Goal: Entertainment & Leisure: Browse casually

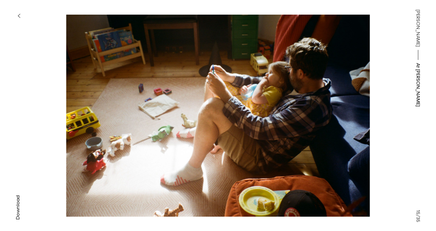
scroll to position [1379, 0]
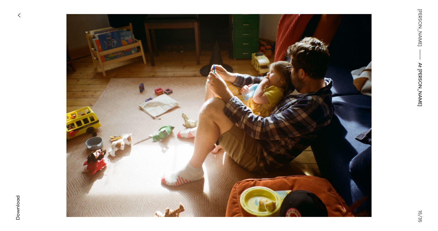
click at [371, 100] on img at bounding box center [218, 115] width 305 height 213
click at [16, 14] on button "button" at bounding box center [18, 15] width 13 height 13
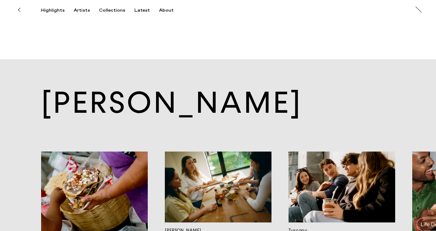
scroll to position [3736, 0]
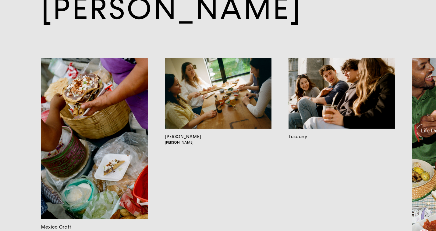
click at [217, 111] on img at bounding box center [218, 93] width 107 height 71
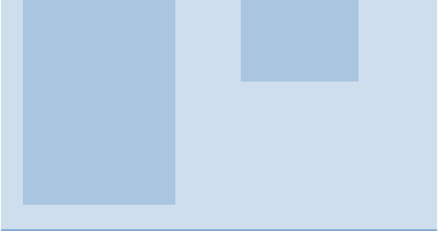
scroll to position [1403, 0]
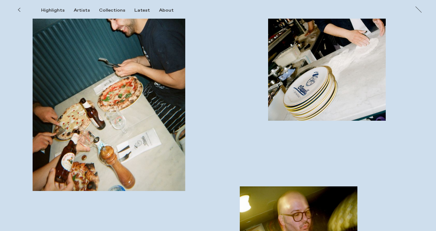
click at [142, 125] on img "button" at bounding box center [109, 75] width 153 height 230
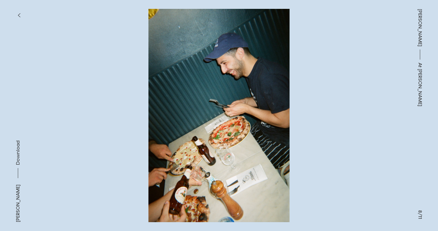
click at [19, 11] on button "button" at bounding box center [18, 15] width 13 height 13
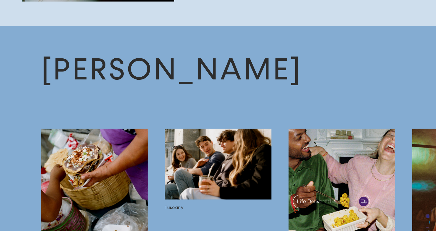
scroll to position [2020, 0]
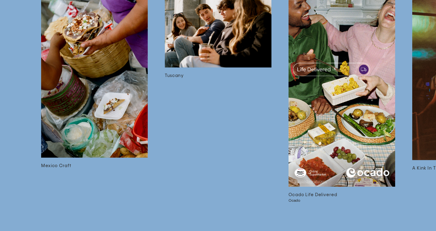
click at [341, 170] on img at bounding box center [342, 92] width 107 height 190
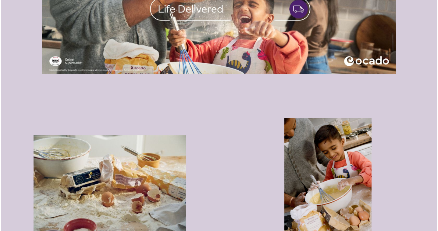
scroll to position [773, 0]
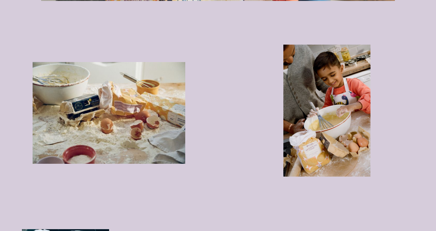
click at [316, 107] on img "button" at bounding box center [327, 111] width 87 height 132
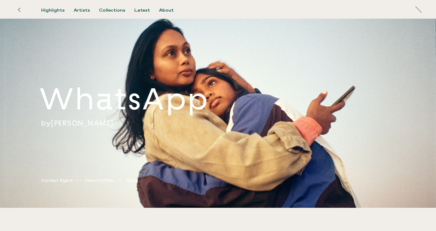
click at [191, 92] on h2 "WhatsApp" at bounding box center [144, 99] width 211 height 38
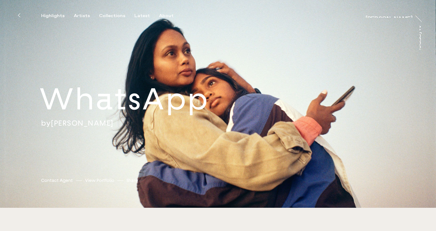
click at [256, 107] on div "WhatsApp by [PERSON_NAME] [PERSON_NAME] [PERSON_NAME] Contact Agent View Portfo…" at bounding box center [218, 103] width 436 height 207
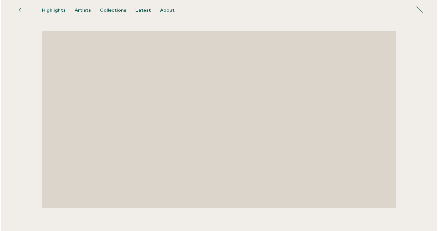
scroll to position [2103, 0]
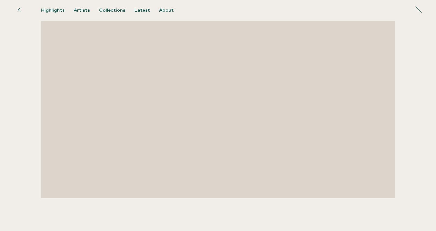
click at [206, 155] on video at bounding box center [218, 109] width 354 height 177
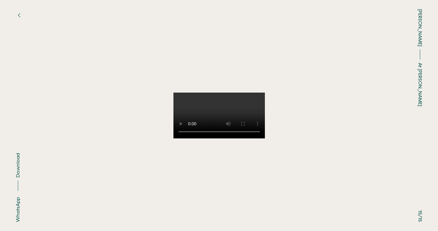
click at [402, 208] on div "[PERSON_NAME] [PERSON_NAME]" at bounding box center [420, 115] width 36 height 231
click at [16, 137] on div "WhatsApp Download" at bounding box center [219, 115] width 438 height 213
click at [1, 15] on button at bounding box center [109, 57] width 219 height 115
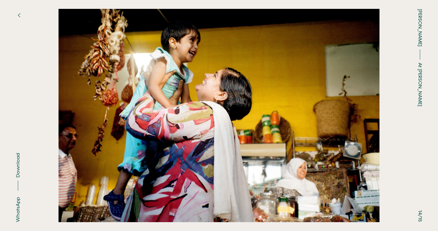
click at [319, 110] on button at bounding box center [328, 57] width 219 height 115
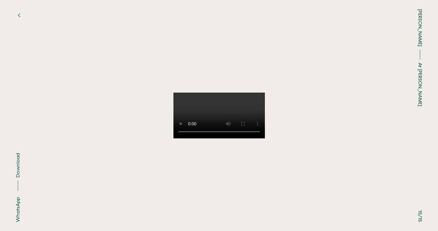
click at [16, 125] on div "WhatsApp Download" at bounding box center [219, 115] width 438 height 213
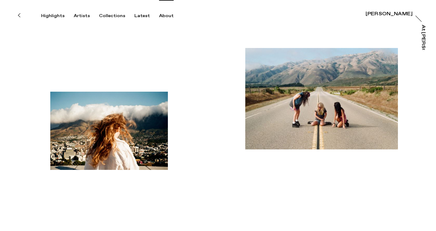
click at [164, 15] on div "About" at bounding box center [166, 15] width 15 height 5
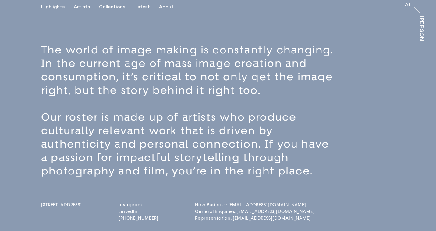
scroll to position [9, 0]
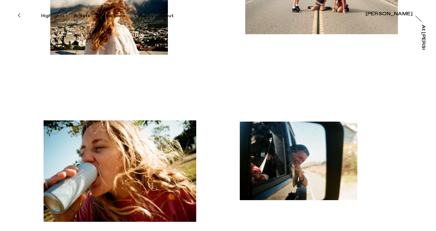
scroll to position [130, 0]
